Goal: Task Accomplishment & Management: Manage account settings

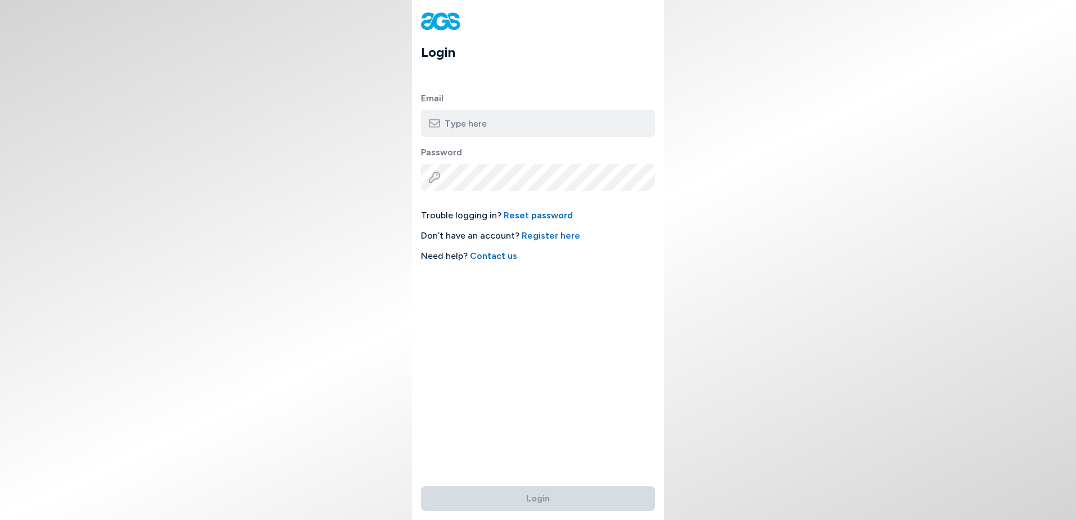
click at [508, 124] on input "email" at bounding box center [538, 123] width 234 height 27
type input "[EMAIL_ADDRESS][DOMAIN_NAME]"
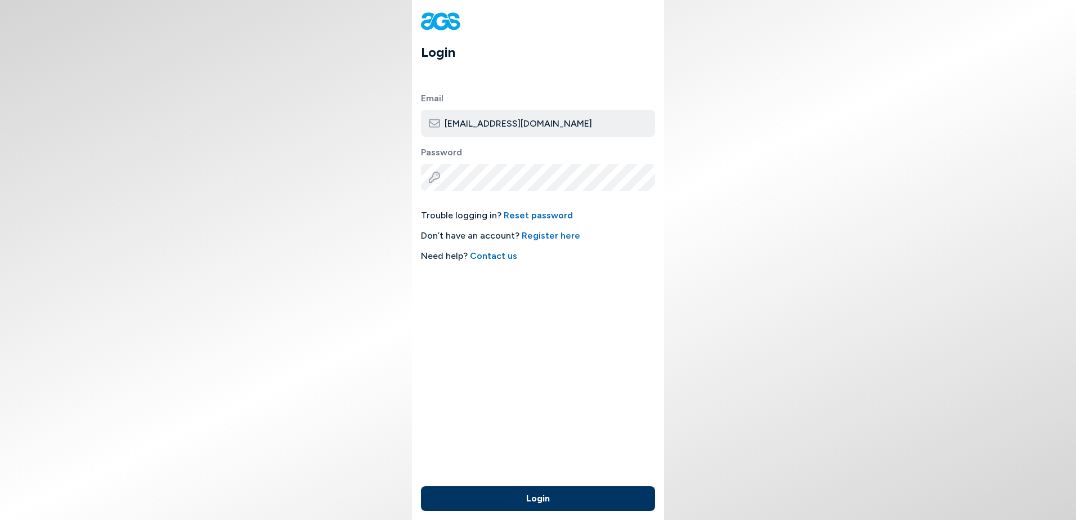
click at [535, 491] on button "Login" at bounding box center [538, 498] width 234 height 25
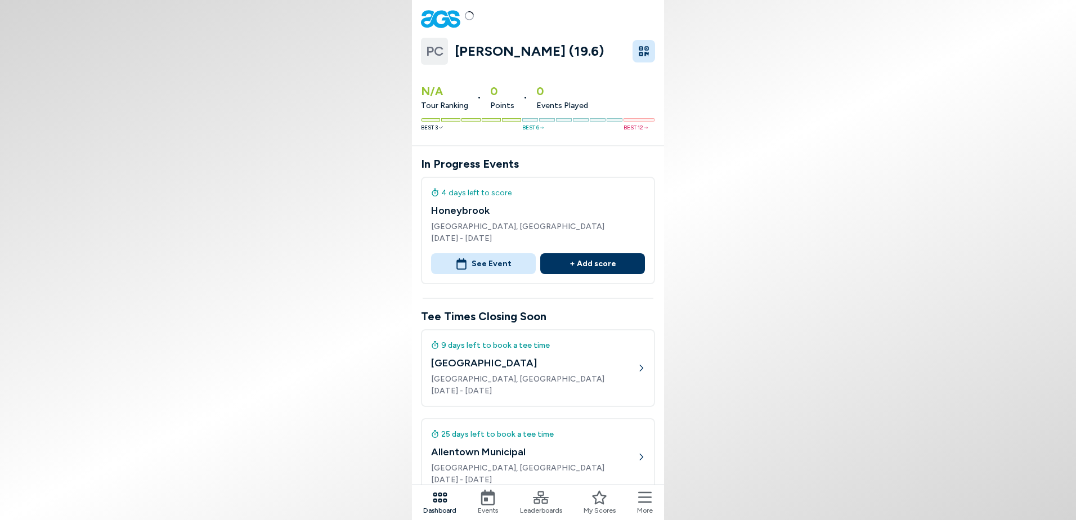
click at [440, 127] on span "Best 3" at bounding box center [432, 127] width 22 height 8
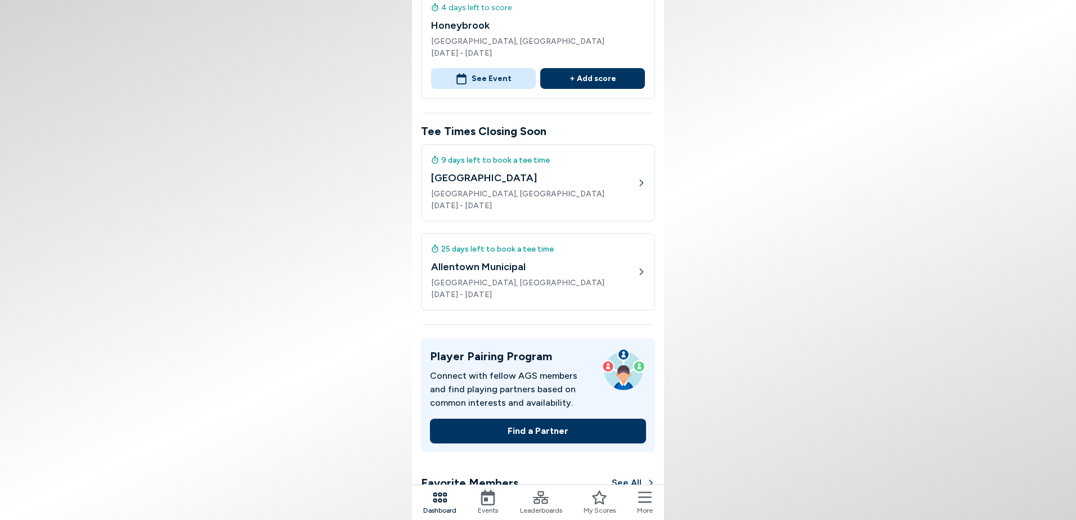
scroll to position [225, 0]
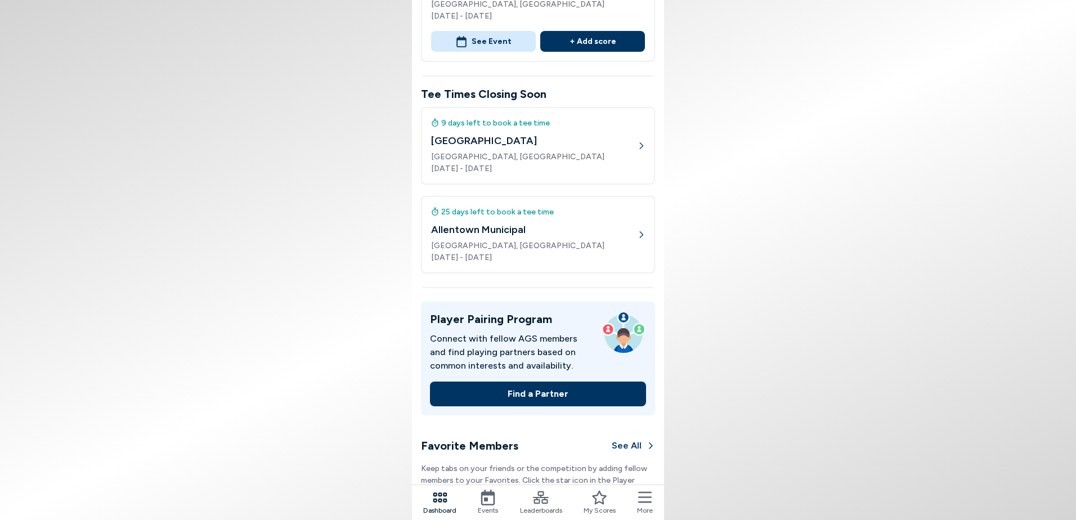
click at [639, 500] on icon at bounding box center [645, 498] width 14 height 16
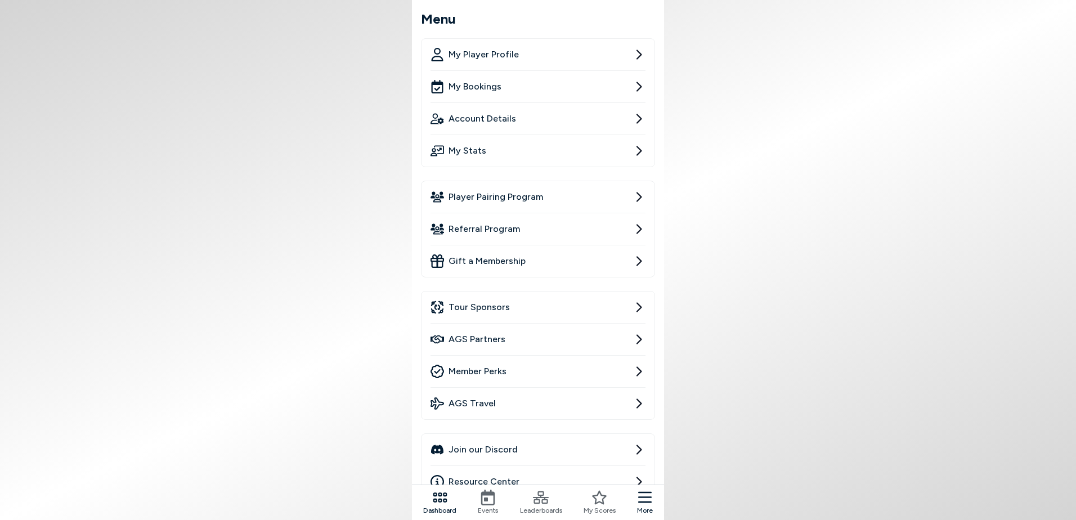
click at [483, 366] on span "Member Perks" at bounding box center [477, 372] width 58 height 14
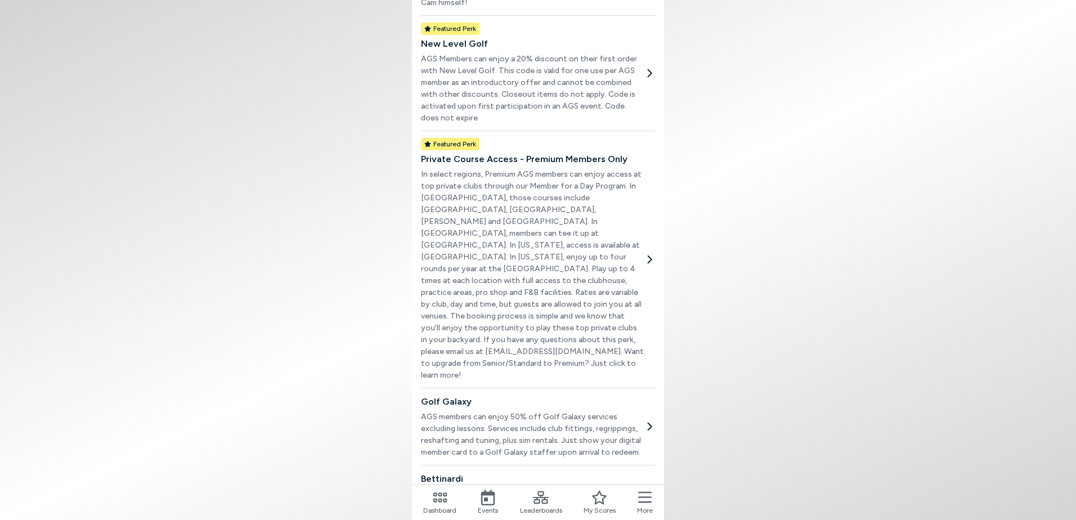
scroll to position [450, 0]
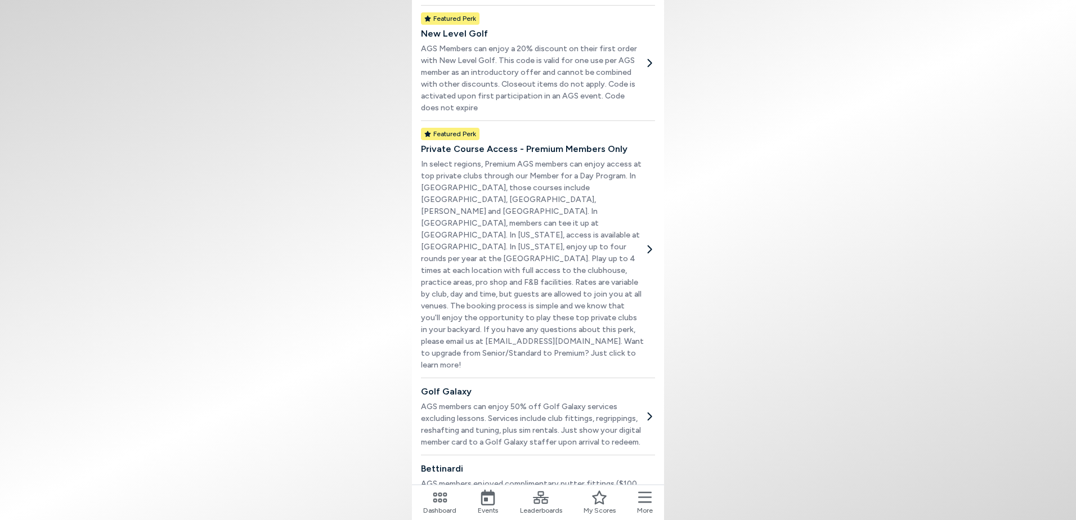
click at [551, 317] on p "In select regions, Premium AGS members can enjoy access at top private clubs th…" at bounding box center [532, 264] width 223 height 213
click at [651, 245] on icon at bounding box center [650, 249] width 5 height 8
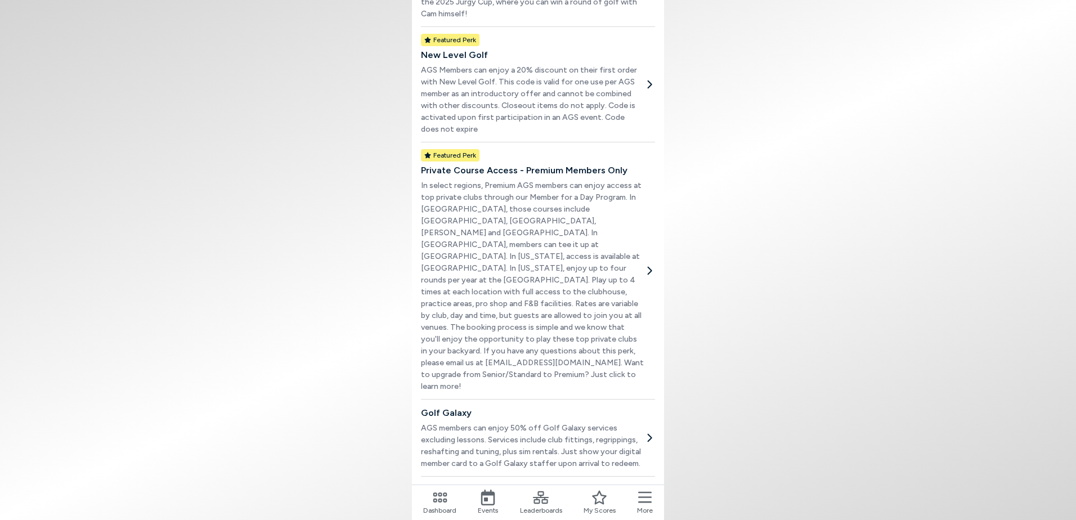
click at [472, 164] on h2 "Private Course Access - Premium Members Only" at bounding box center [532, 171] width 223 height 14
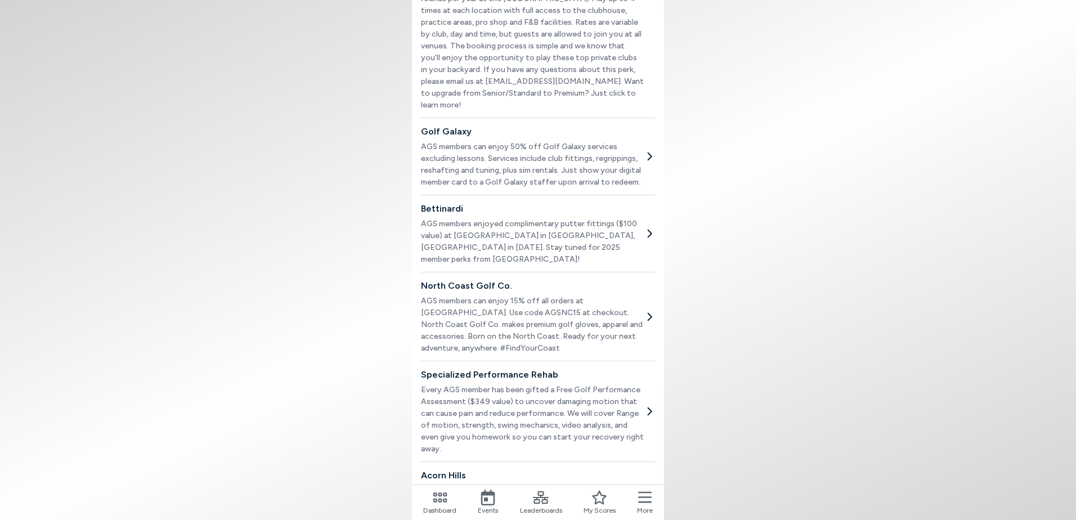
click at [429, 495] on div "Dashboard" at bounding box center [439, 503] width 33 height 26
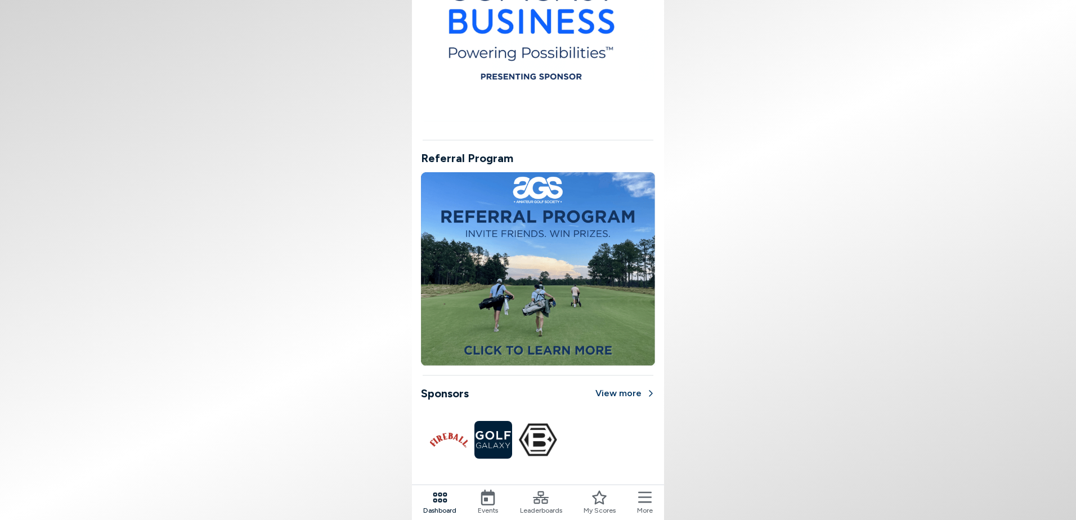
scroll to position [832, 0]
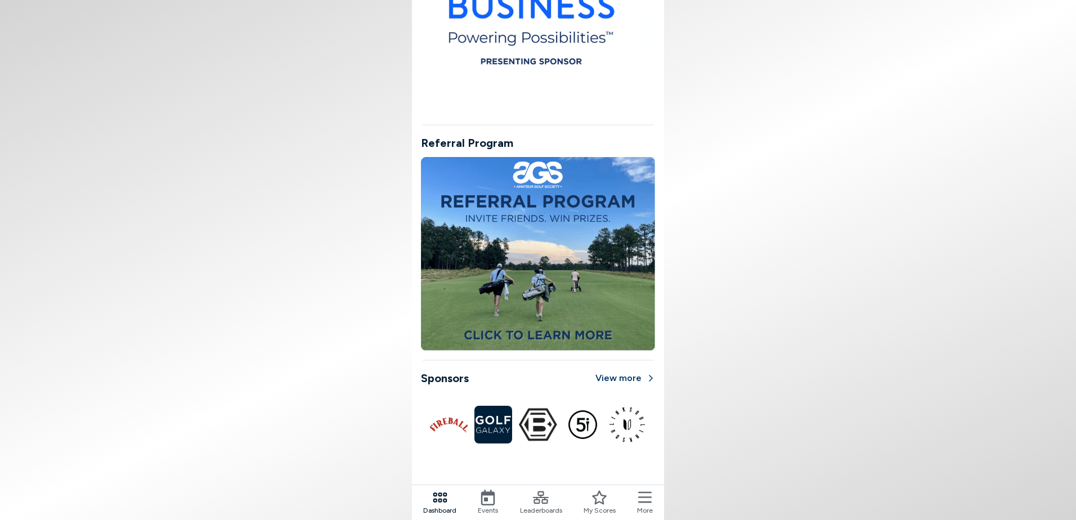
click at [648, 499] on icon at bounding box center [645, 498] width 14 height 16
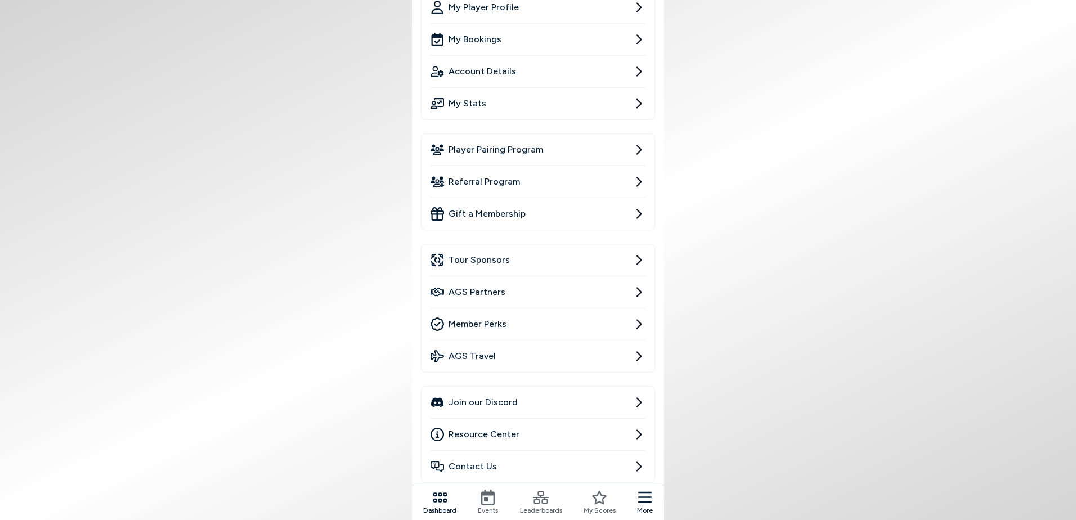
scroll to position [0, 0]
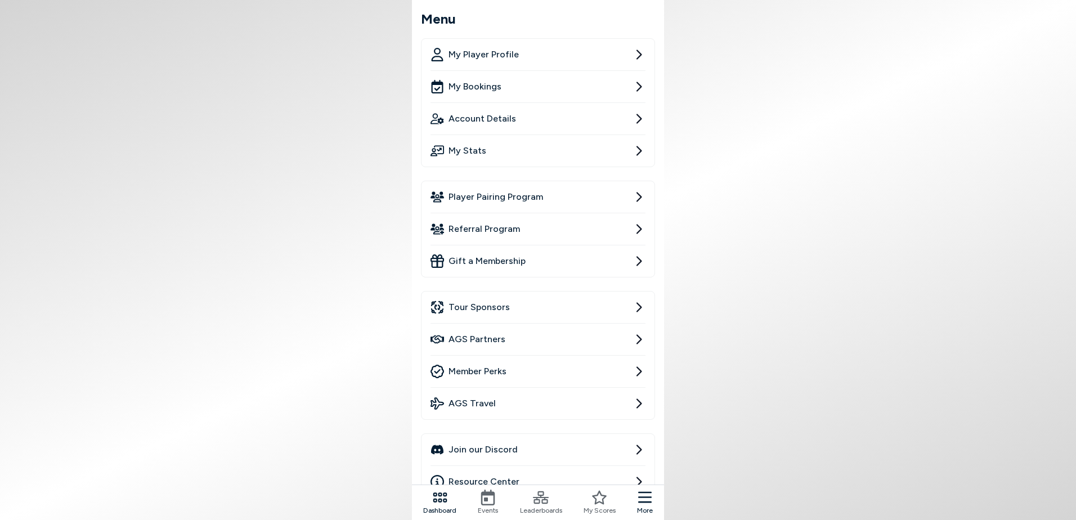
click at [487, 87] on span "My Bookings" at bounding box center [474, 87] width 53 height 14
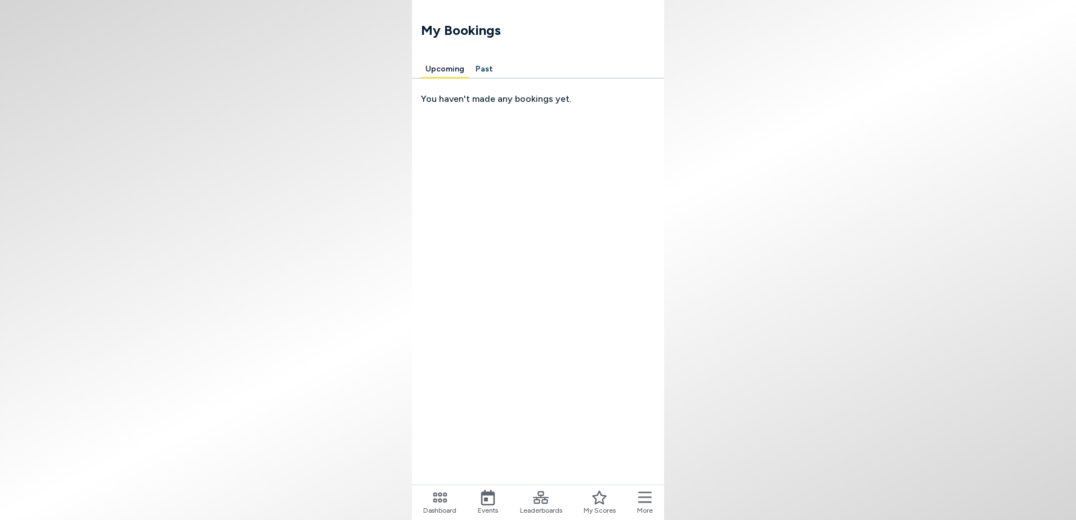
click at [447, 493] on icon at bounding box center [440, 498] width 16 height 16
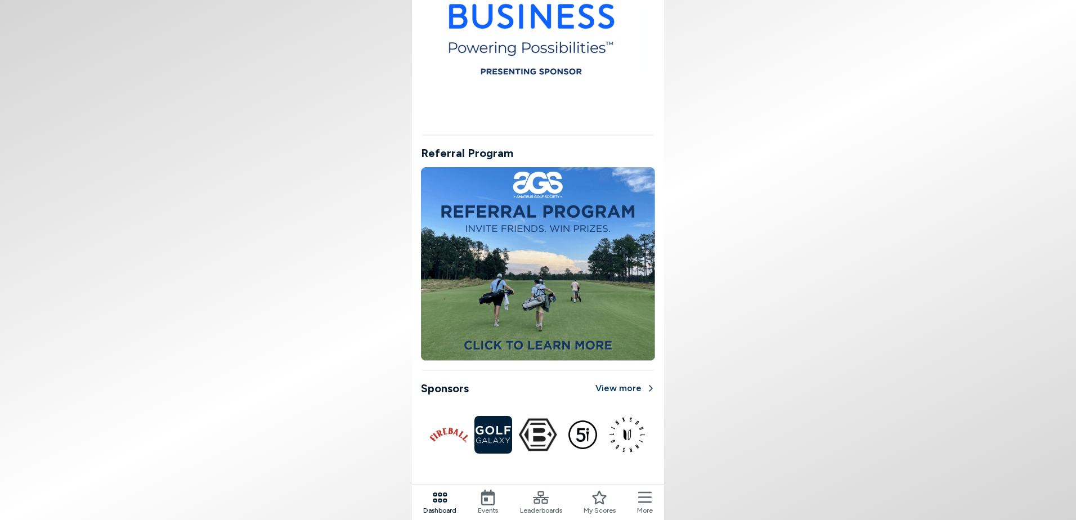
scroll to position [832, 0]
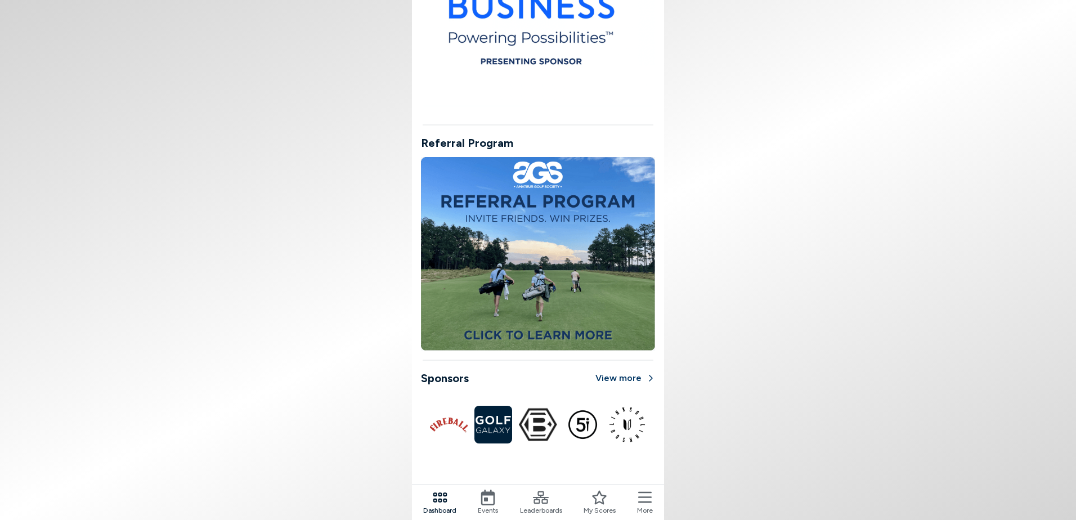
click at [642, 499] on icon at bounding box center [645, 498] width 14 height 16
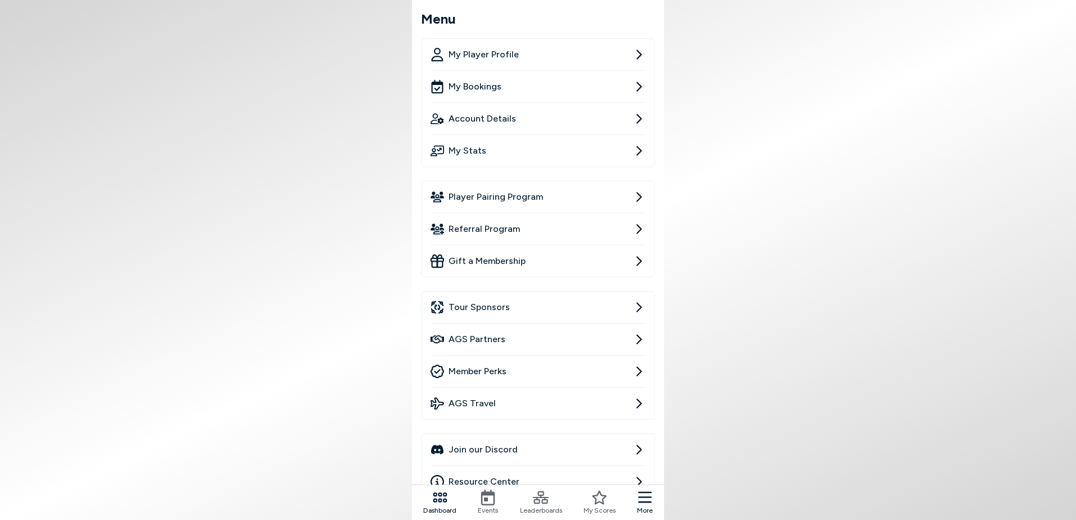
click at [492, 370] on span "Member Perks" at bounding box center [477, 372] width 58 height 14
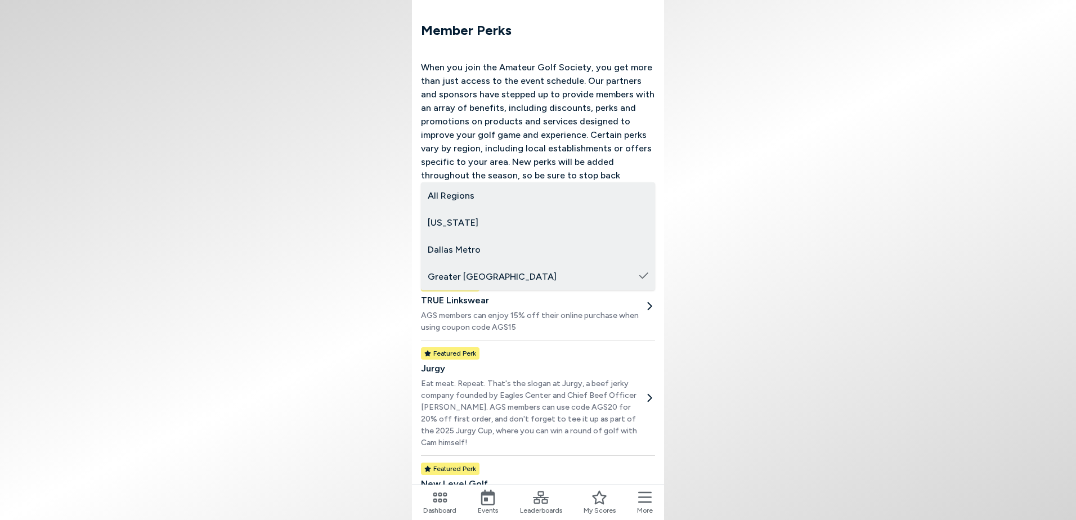
click at [641, 243] on body "Member Perks When you join the Amateur Golf Society, you get more than just acc…" at bounding box center [538, 260] width 1076 height 520
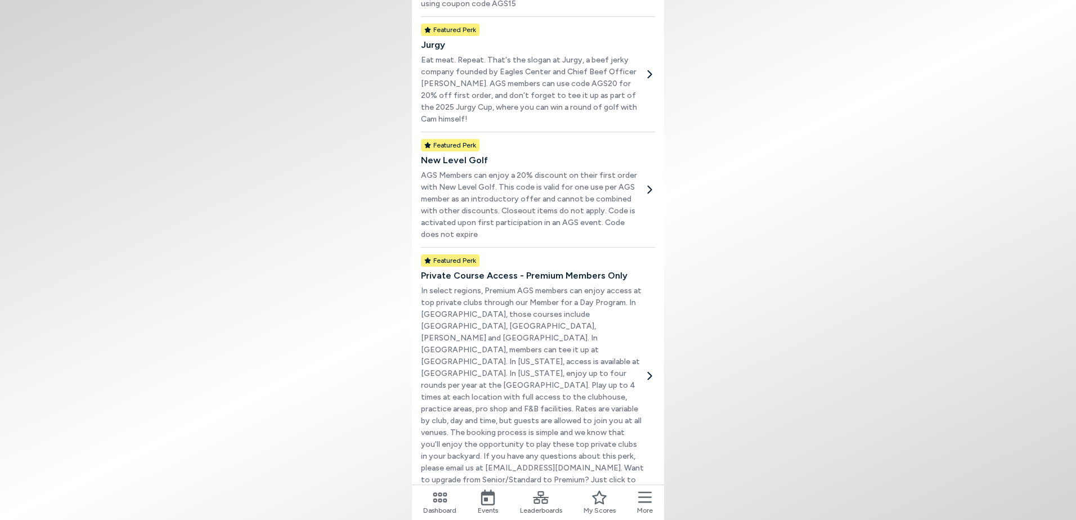
scroll to position [338, 0]
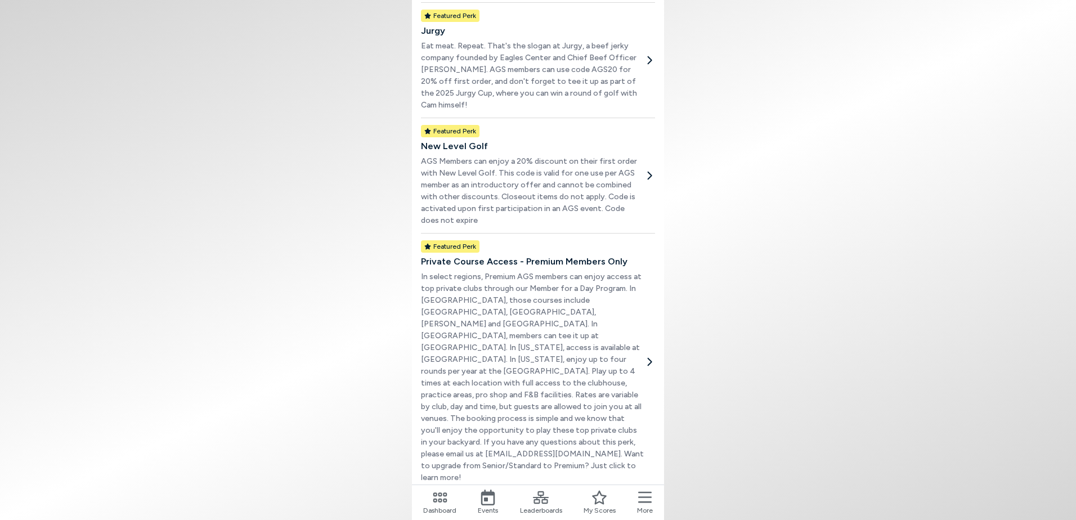
click at [649, 356] on icon at bounding box center [649, 361] width 11 height 11
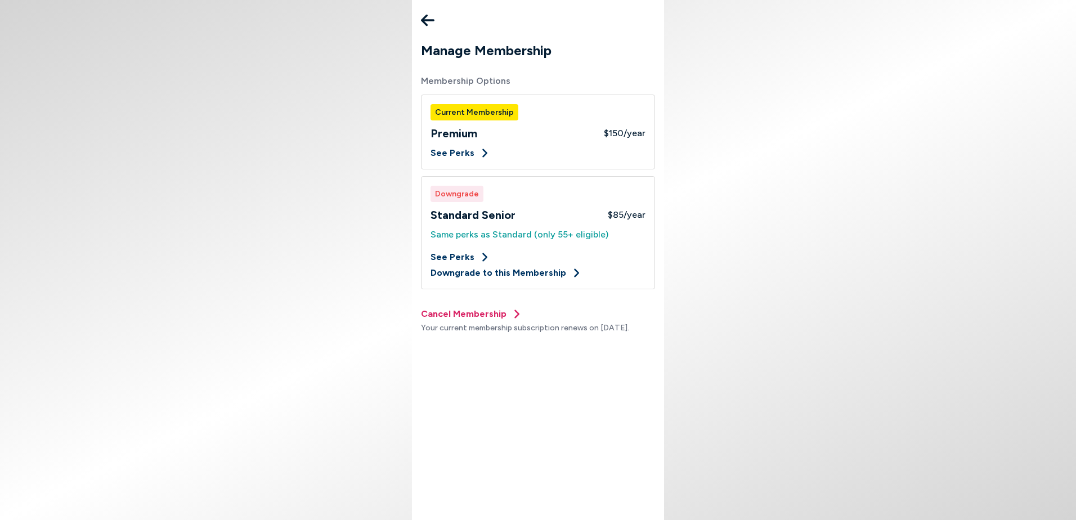
click at [427, 21] on icon at bounding box center [428, 21] width 14 height 12
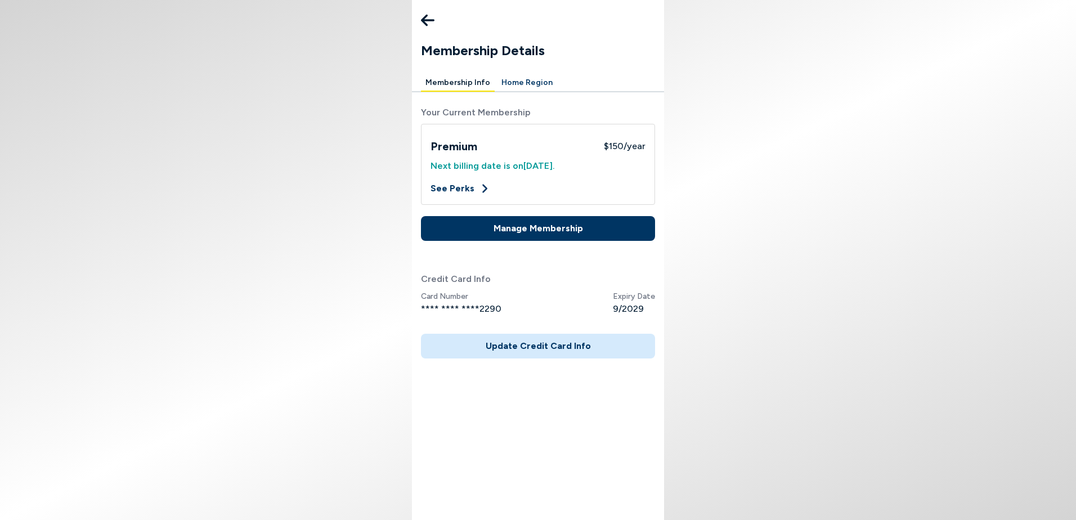
click at [427, 17] on icon at bounding box center [428, 20] width 14 height 23
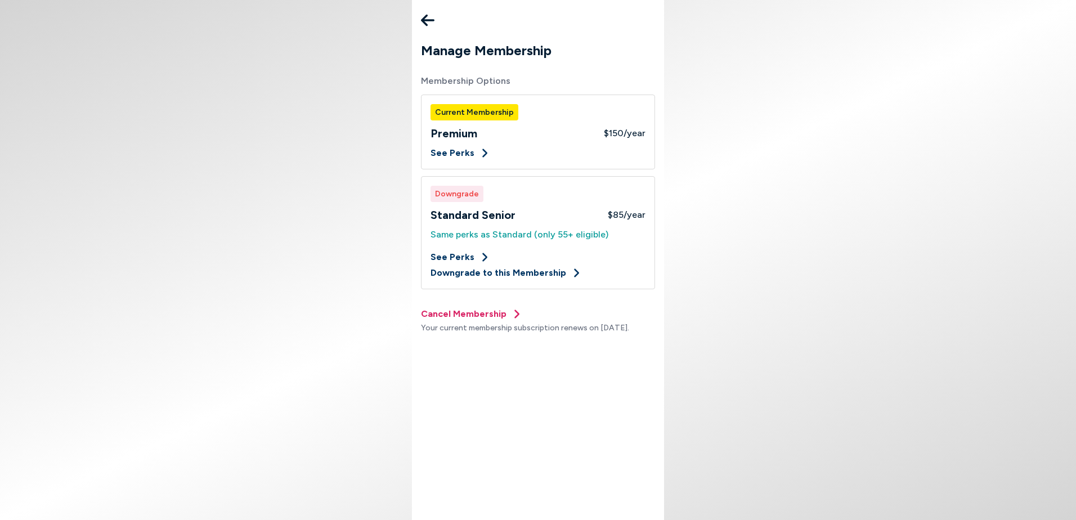
click at [427, 18] on icon at bounding box center [428, 20] width 14 height 23
click at [459, 151] on button "See Perks" at bounding box center [460, 153] width 60 height 14
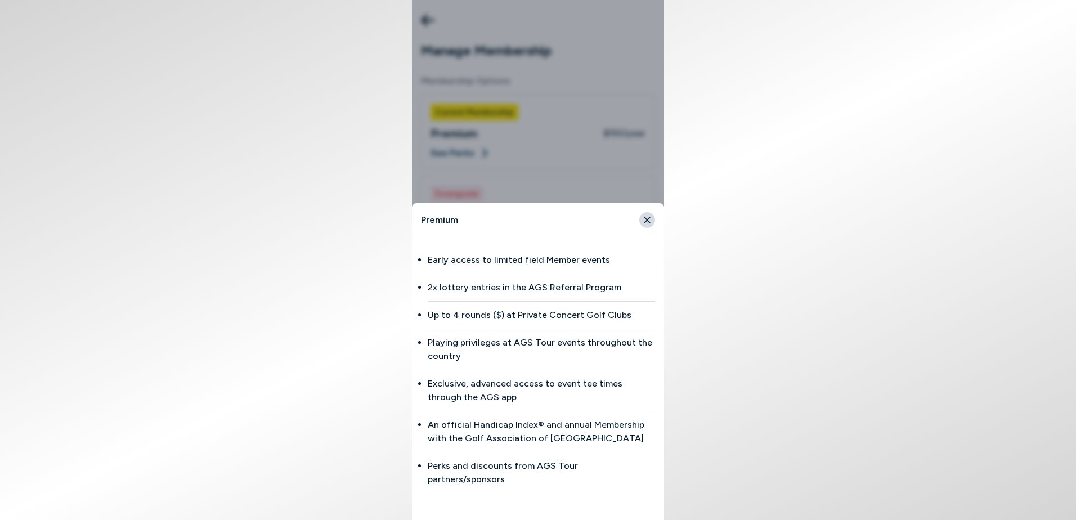
click at [645, 225] on icon "Close" at bounding box center [647, 220] width 10 height 10
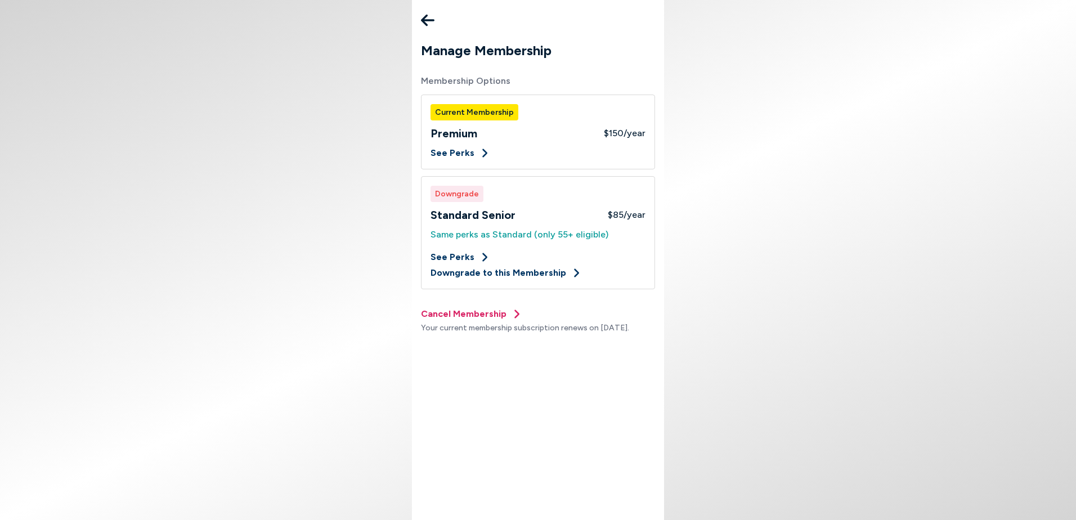
click at [423, 19] on icon at bounding box center [428, 21] width 14 height 12
